Goal: Task Accomplishment & Management: Use online tool/utility

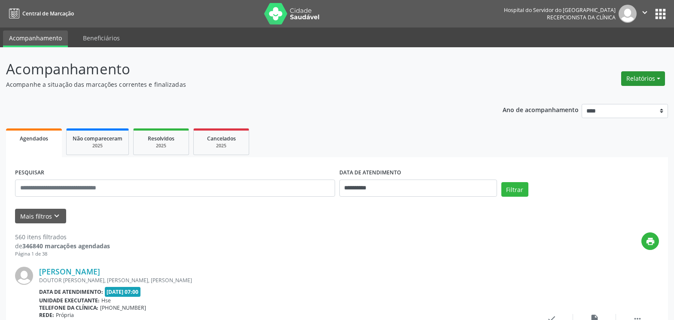
click at [645, 81] on button "Relatórios" at bounding box center [643, 78] width 44 height 15
click at [588, 100] on link "Agendamentos" at bounding box center [619, 97] width 92 height 12
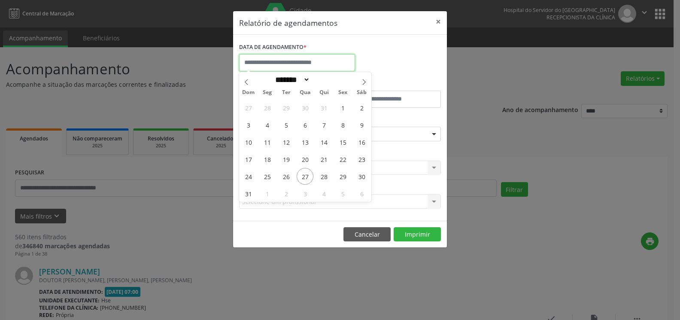
click at [331, 66] on input "text" at bounding box center [297, 62] width 116 height 17
click at [367, 81] on icon at bounding box center [364, 82] width 6 height 6
select select "*"
click at [262, 106] on span "1" at bounding box center [267, 107] width 17 height 17
type input "**********"
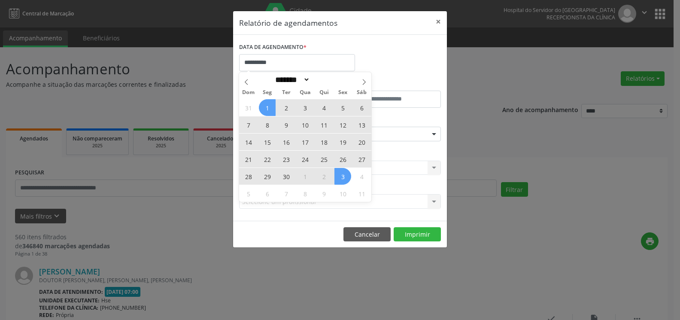
click at [343, 179] on span "3" at bounding box center [342, 176] width 17 height 17
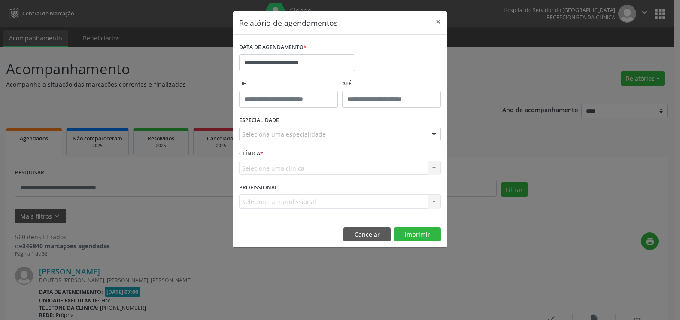
click at [391, 129] on div "Seleciona uma especialidade" at bounding box center [340, 134] width 202 height 15
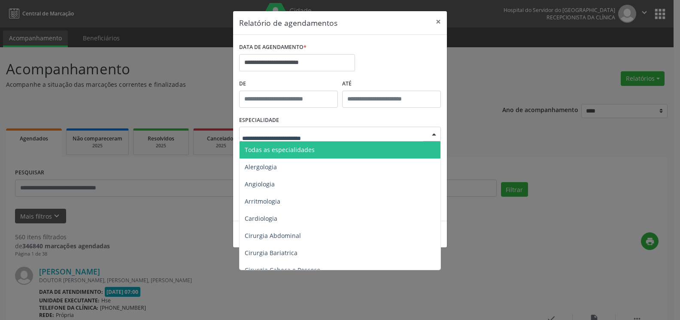
click at [391, 144] on span "Todas as especialidades" at bounding box center [341, 149] width 202 height 17
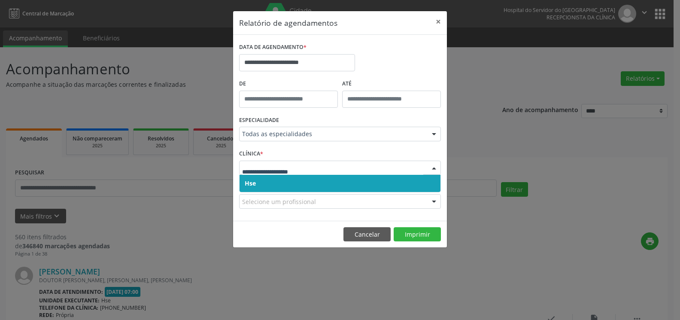
click at [377, 189] on span "Hse" at bounding box center [340, 183] width 201 height 17
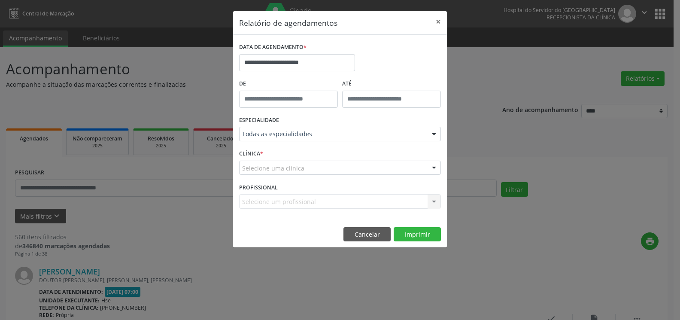
click at [374, 166] on div "Selecione uma clínica" at bounding box center [340, 168] width 202 height 15
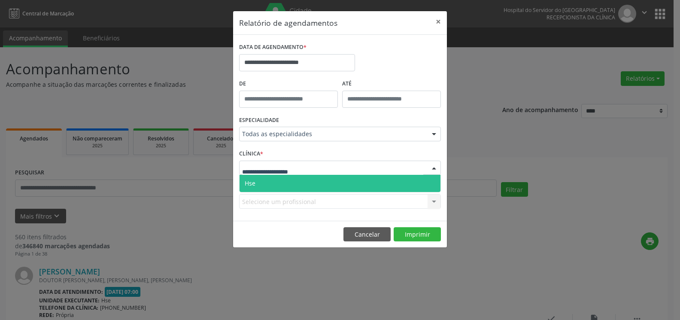
click at [372, 179] on span "Hse" at bounding box center [340, 183] width 201 height 17
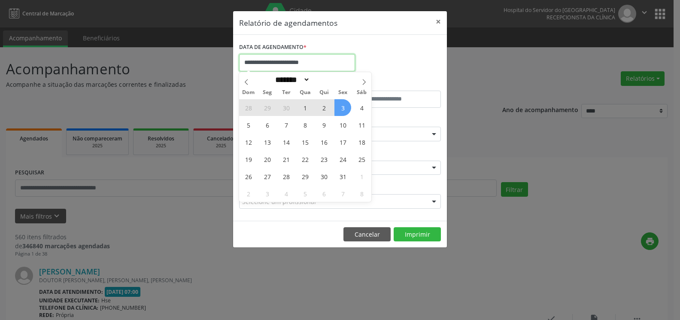
click at [330, 64] on input "**********" at bounding box center [297, 62] width 116 height 17
click at [248, 83] on icon at bounding box center [246, 82] width 6 height 6
select select "*"
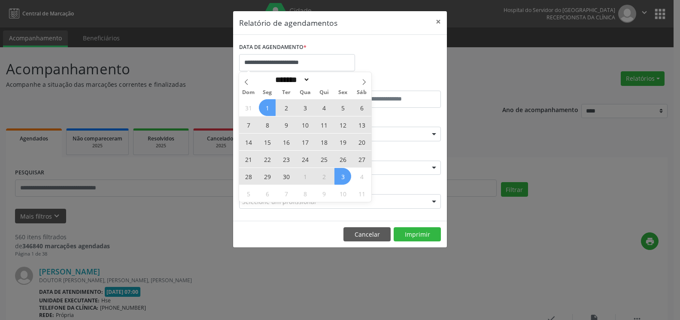
click at [270, 110] on span "1" at bounding box center [267, 107] width 17 height 17
type input "**********"
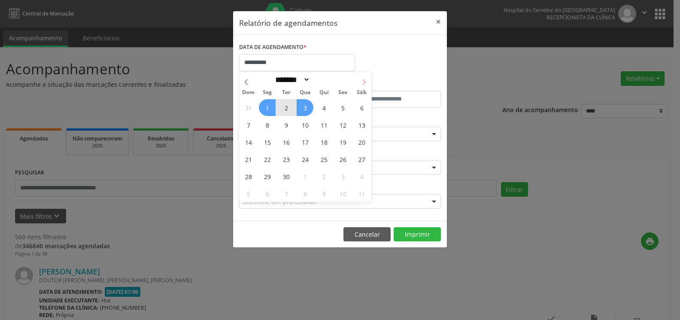
click at [364, 82] on icon at bounding box center [364, 82] width 6 height 6
select select "*"
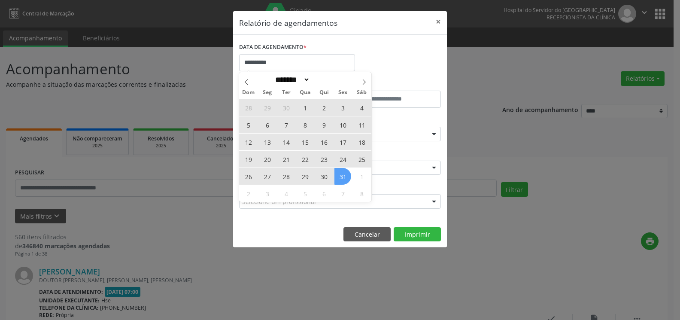
click at [343, 172] on span "31" at bounding box center [342, 176] width 17 height 17
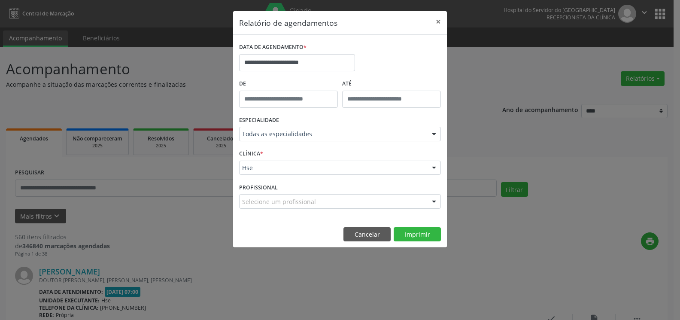
click at [330, 200] on div "Selecione um profissional" at bounding box center [340, 201] width 202 height 15
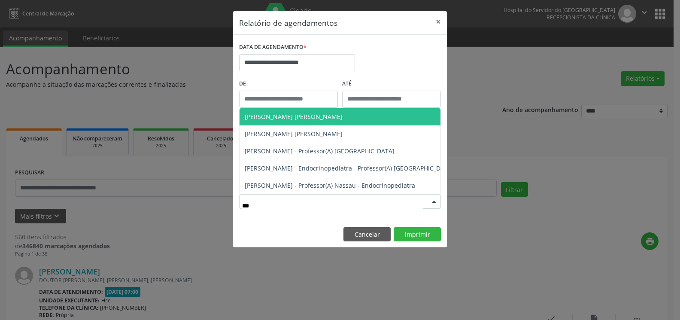
type input "****"
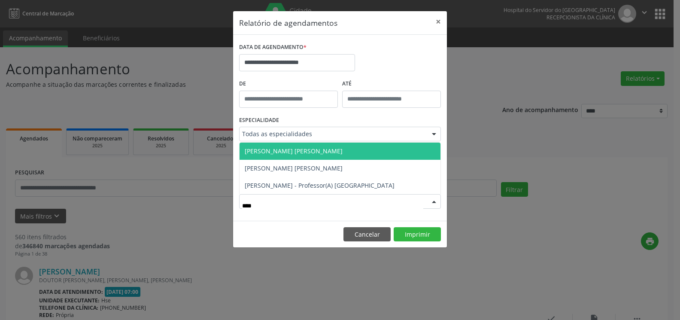
click at [320, 156] on span "[PERSON_NAME] [PERSON_NAME]" at bounding box center [340, 151] width 201 height 17
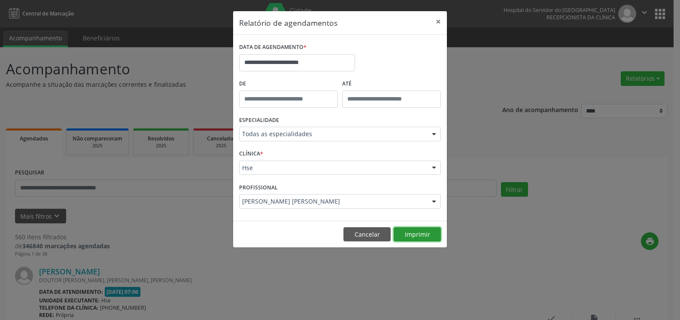
click at [404, 235] on button "Imprimir" at bounding box center [417, 234] width 47 height 15
